Goal: Find specific page/section: Find specific page/section

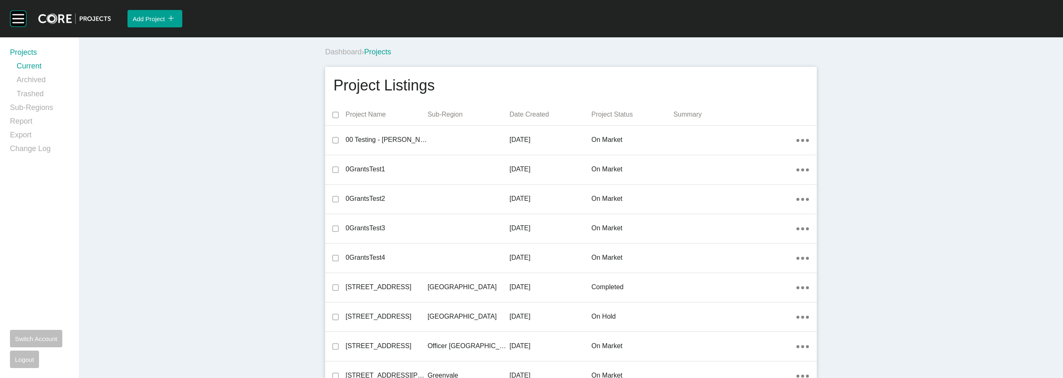
scroll to position [2280, 0]
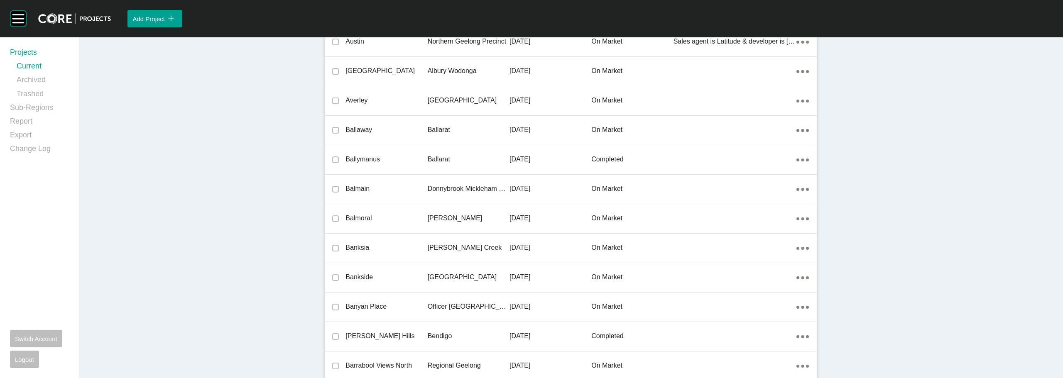
drag, startPoint x: 359, startPoint y: 189, endPoint x: 448, endPoint y: 186, distance: 88.9
click at [359, 189] on p "Balmain" at bounding box center [386, 188] width 82 height 9
click at [448, 186] on div "Group 2 Created with Sketch. . Add Project icon/tick copy 11 Created with Sketc…" at bounding box center [531, 189] width 1063 height 378
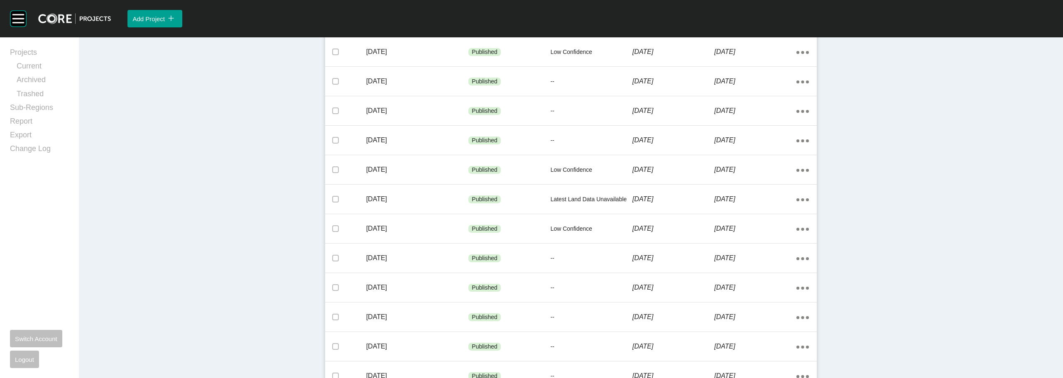
scroll to position [365, 0]
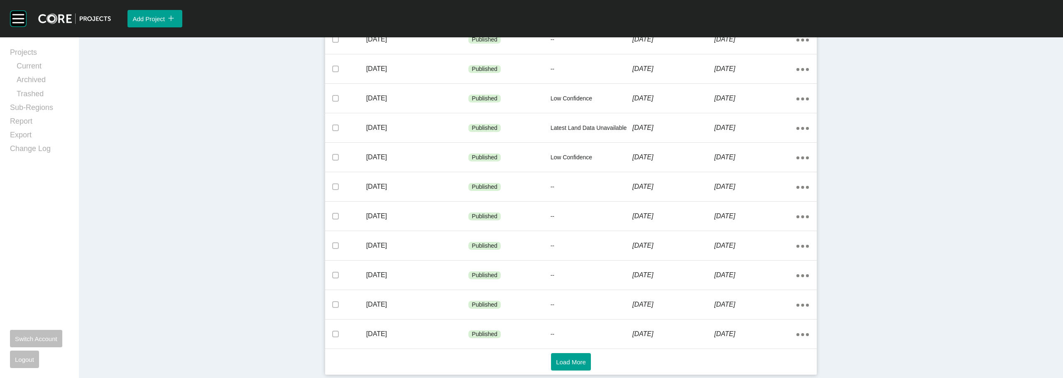
click at [565, 355] on button "Load More" at bounding box center [571, 361] width 40 height 17
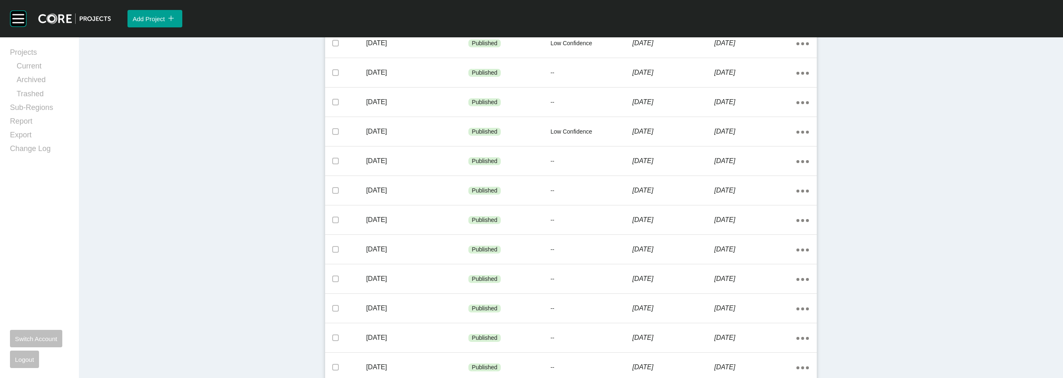
scroll to position [808, 0]
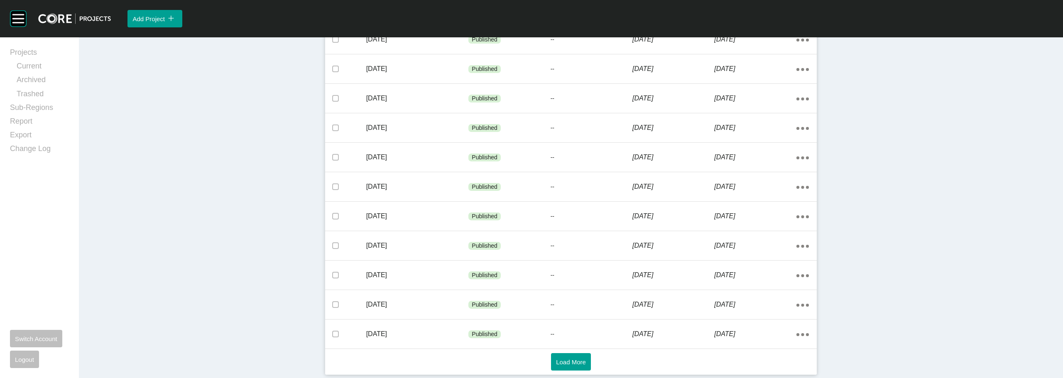
click at [576, 357] on button "Load More" at bounding box center [571, 361] width 40 height 17
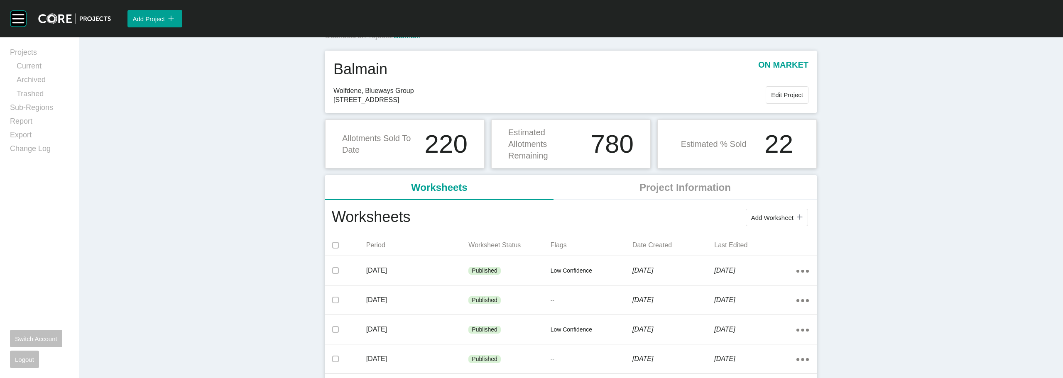
scroll to position [0, 0]
